Goal: Navigation & Orientation: Find specific page/section

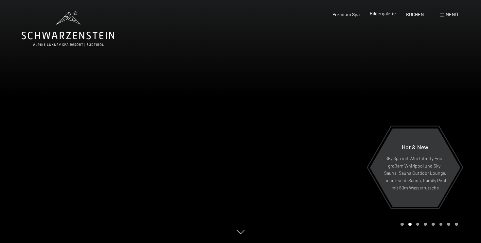
click at [384, 13] on span "Bildergalerie" at bounding box center [383, 14] width 26 height 6
click at [449, 15] on span "Menü" at bounding box center [452, 15] width 12 height 6
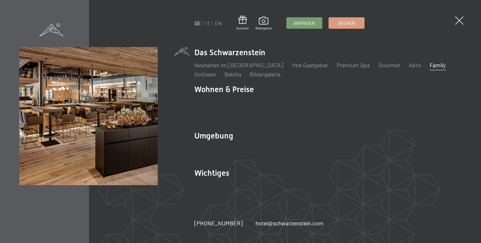
click at [430, 69] on link "Family" at bounding box center [438, 65] width 16 height 7
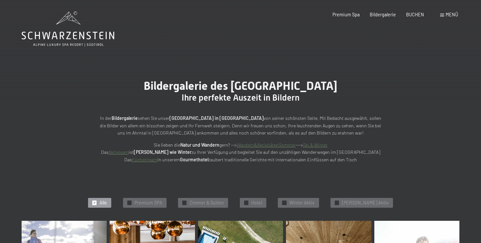
click at [450, 15] on span "Menü" at bounding box center [452, 15] width 12 height 6
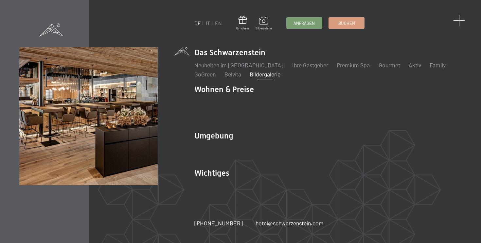
click at [457, 23] on span at bounding box center [459, 21] width 12 height 12
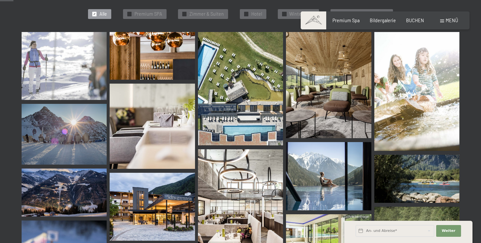
scroll to position [192, 0]
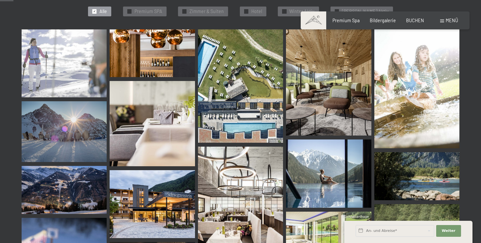
click at [427, 1] on div at bounding box center [240, 0] width 481 height 1
click at [279, 23] on div "✓ Alle ✓ Premium SPA ✓ Zimmer & Suiten ✓ Hotel ✓ Winter Aktiv ✓ Sommer Aktiv" at bounding box center [240, 11] width 495 height 36
